Goal: Transaction & Acquisition: Purchase product/service

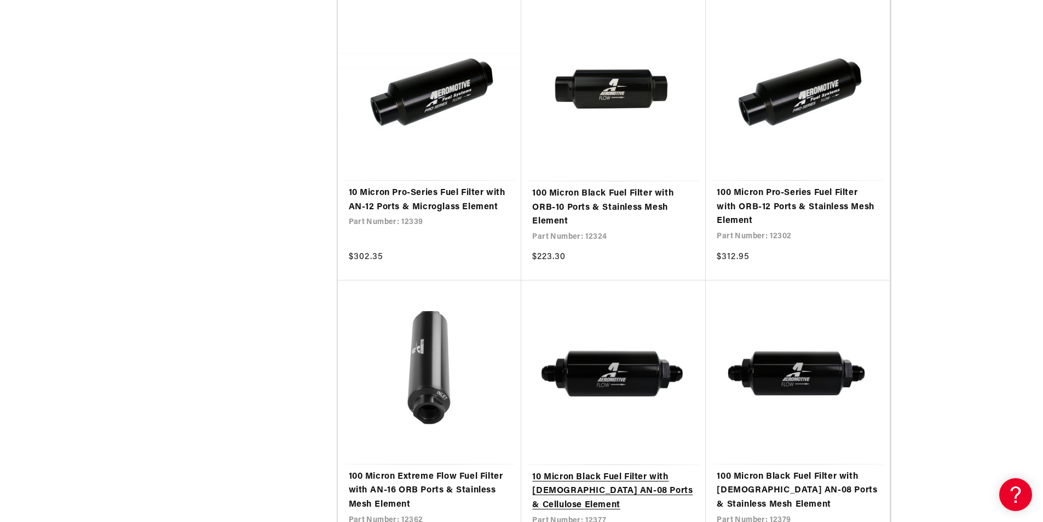
scroll to position [1149, 0]
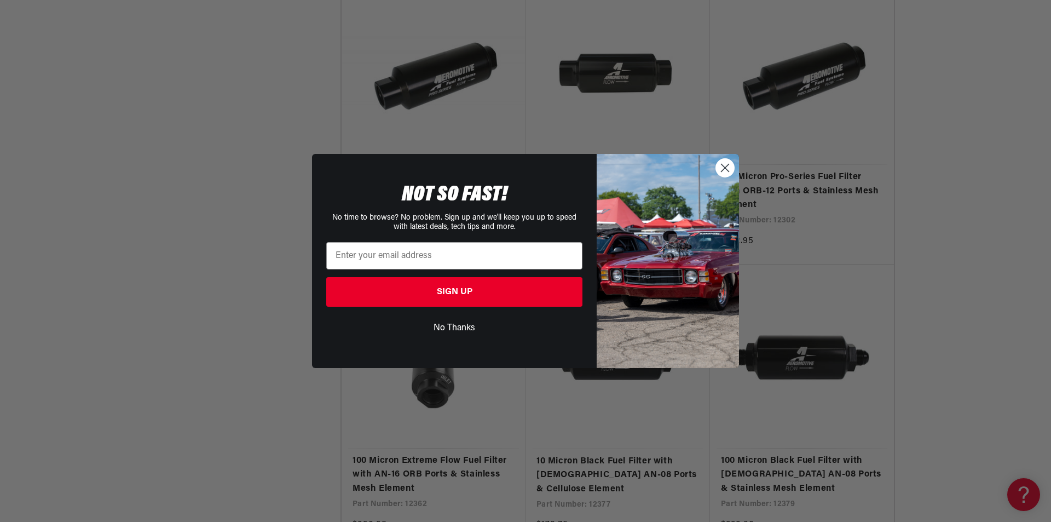
click at [459, 325] on button "No Thanks" at bounding box center [454, 327] width 256 height 21
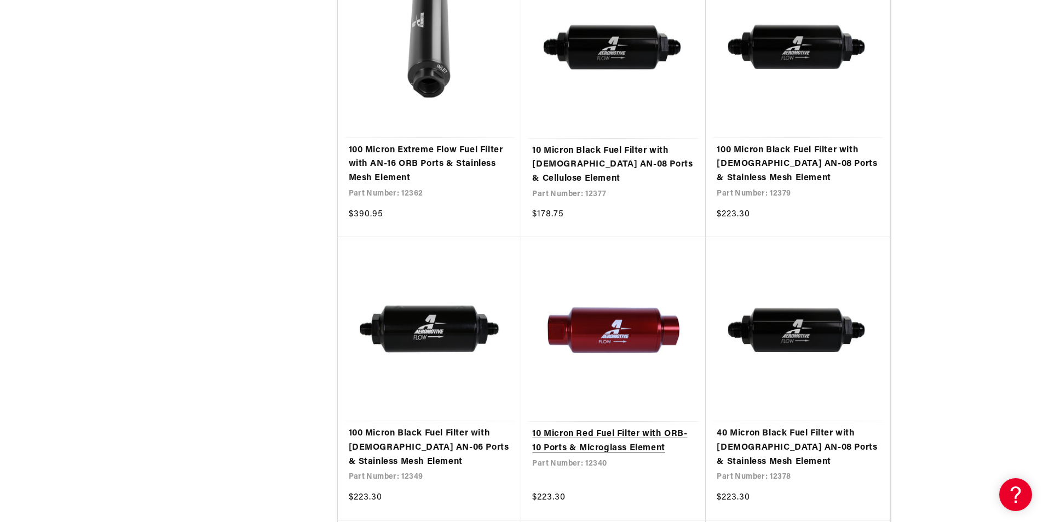
scroll to position [1533, 0]
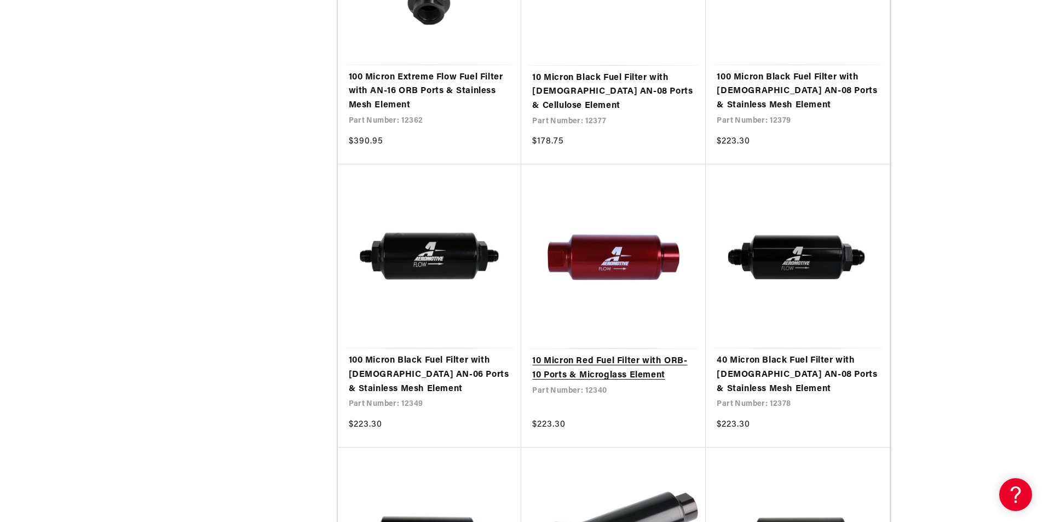
click at [613, 354] on link "10 Micron Red Fuel Filter with ORB-10 Ports & Microglass Element" at bounding box center [613, 368] width 163 height 28
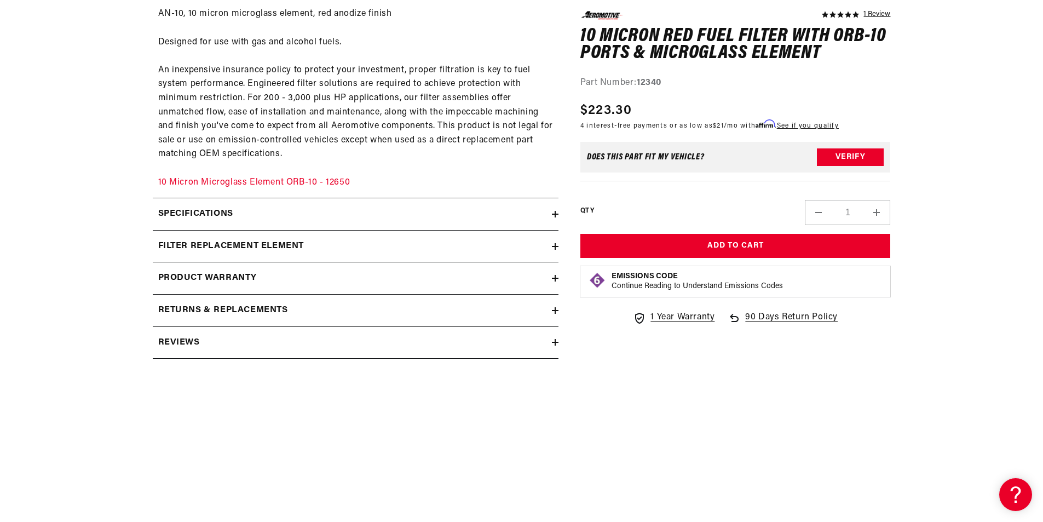
click at [199, 220] on h2 "Specifications" at bounding box center [195, 214] width 75 height 14
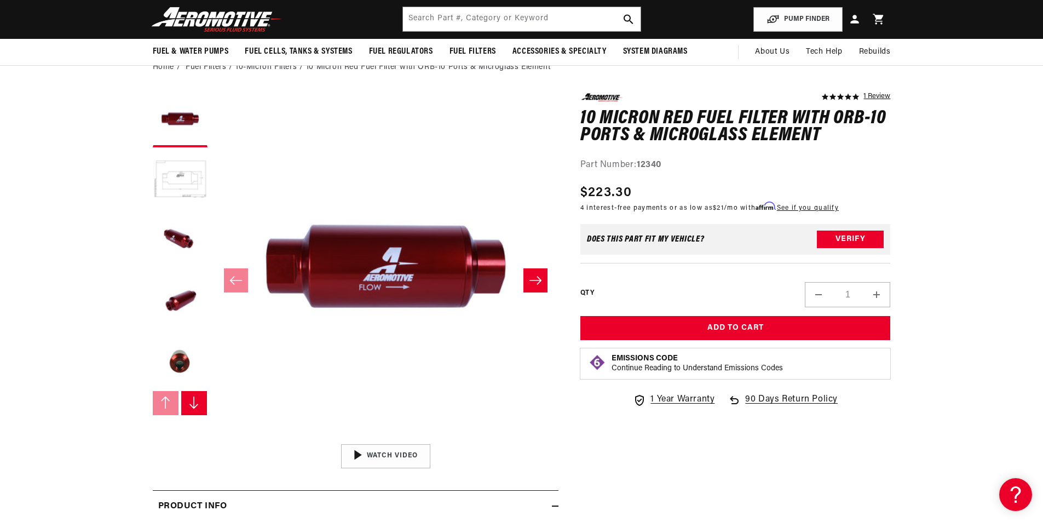
scroll to position [55, 0]
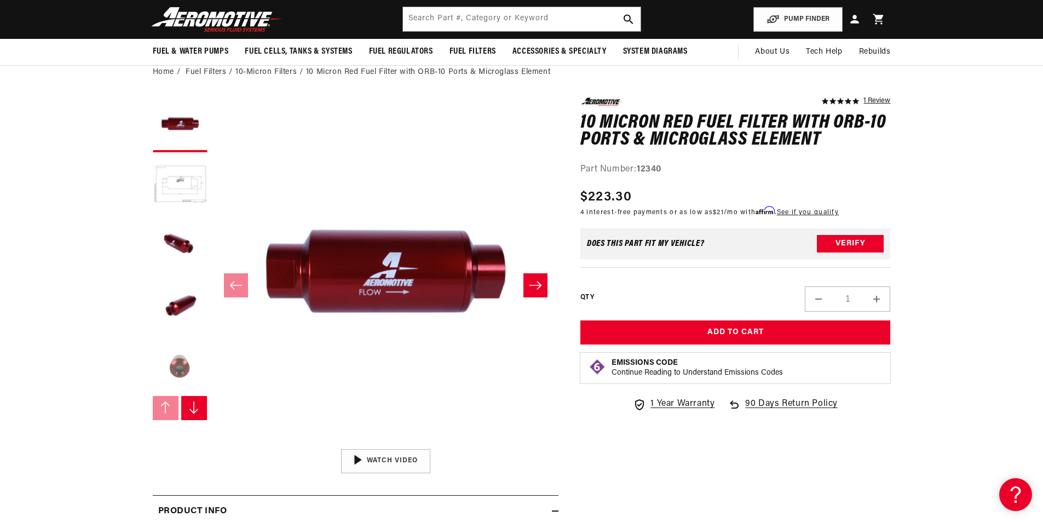
click at [169, 372] on button "Load image 5 in gallery view" at bounding box center [180, 365] width 55 height 55
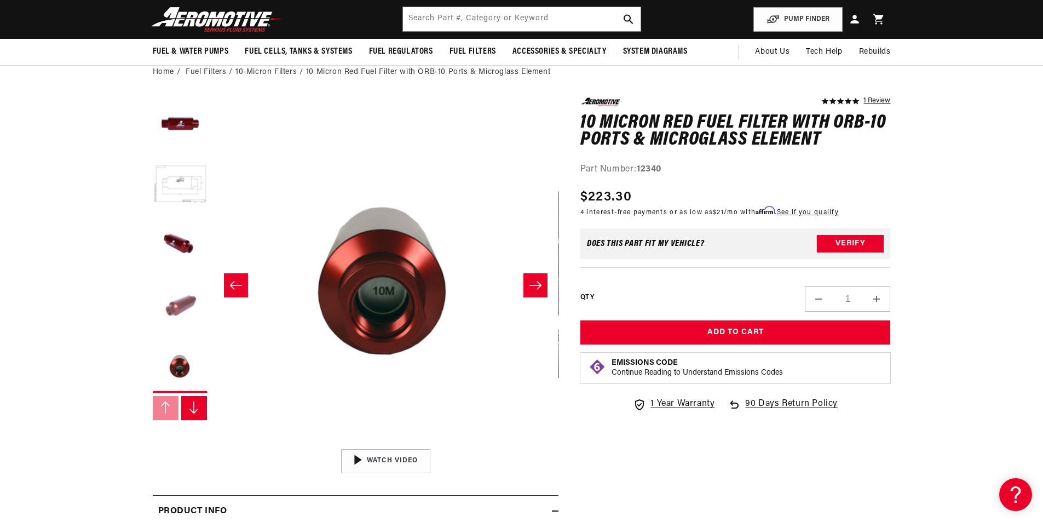
click at [194, 305] on button "Load image 4 in gallery view" at bounding box center [180, 305] width 55 height 55
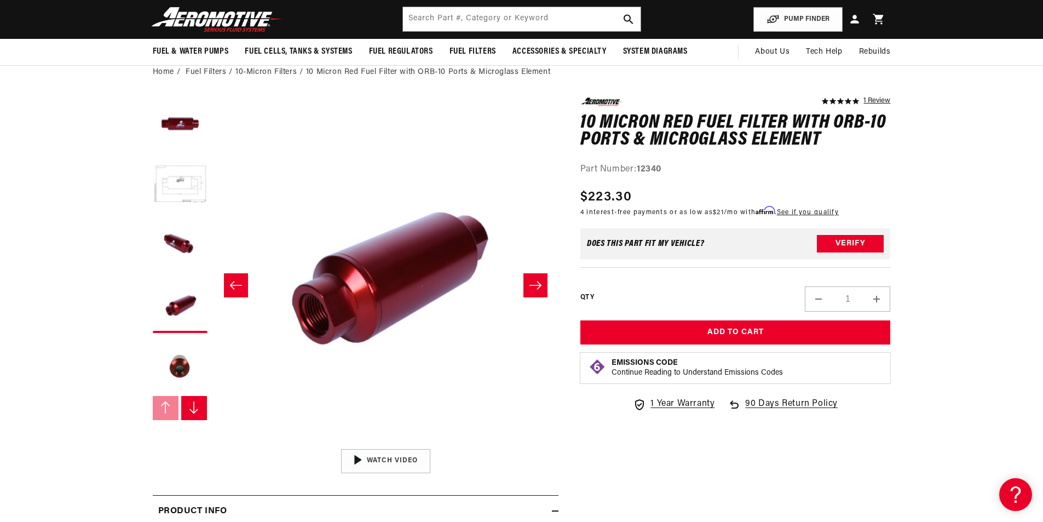
scroll to position [1, 1037]
click at [208, 198] on media-gallery "Image 4 is now available in gallery view Skip to product information Open media…" at bounding box center [356, 284] width 406 height 375
click at [195, 189] on button "Load image 2 in gallery view" at bounding box center [180, 185] width 55 height 55
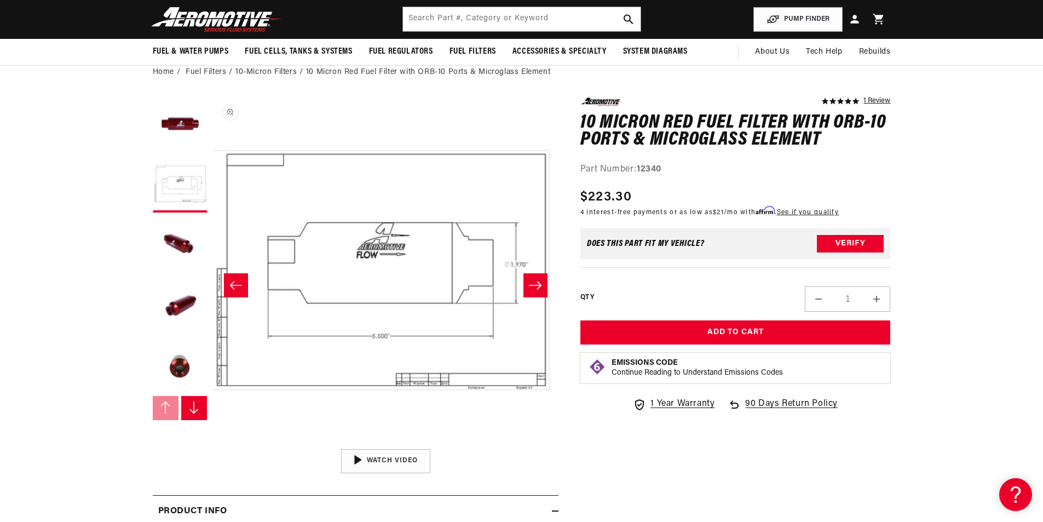
scroll to position [1, 345]
drag, startPoint x: 239, startPoint y: 286, endPoint x: 236, endPoint y: 293, distance: 7.8
click at [240, 287] on icon "Slide left" at bounding box center [235, 285] width 13 height 11
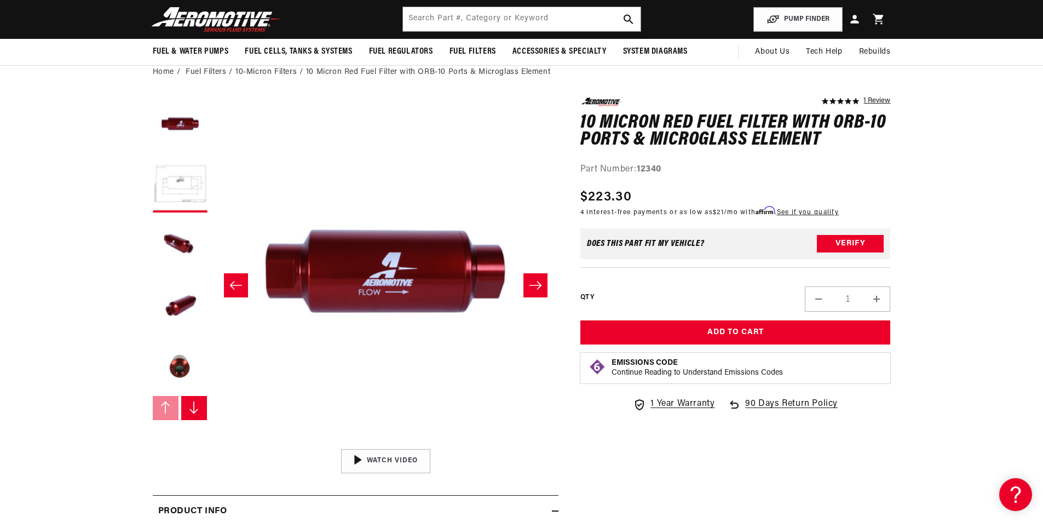
scroll to position [1, 0]
click at [181, 410] on button "Slide right" at bounding box center [194, 408] width 26 height 24
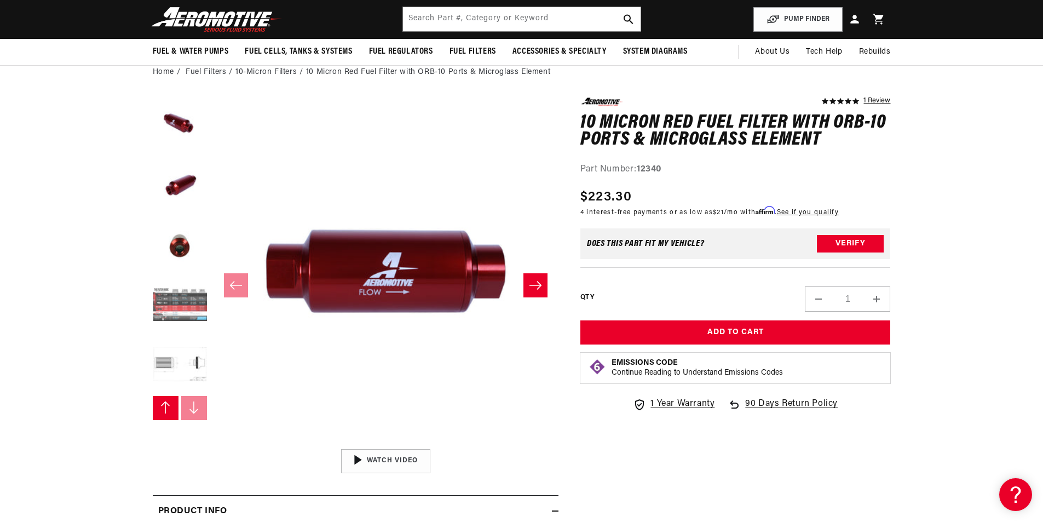
click at [184, 303] on button "Load image 6 in gallery view" at bounding box center [180, 305] width 55 height 55
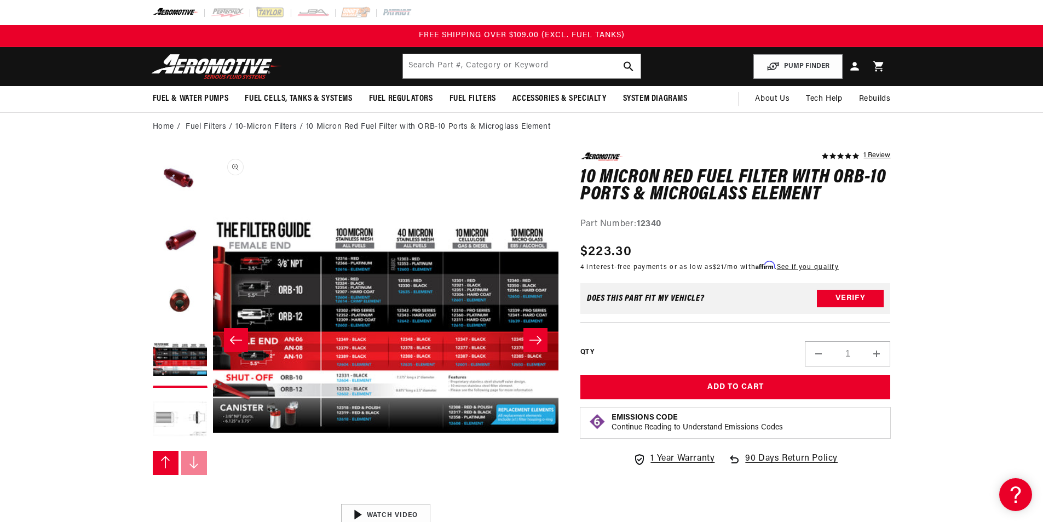
scroll to position [0, 1728]
